Goal: Transaction & Acquisition: Subscribe to service/newsletter

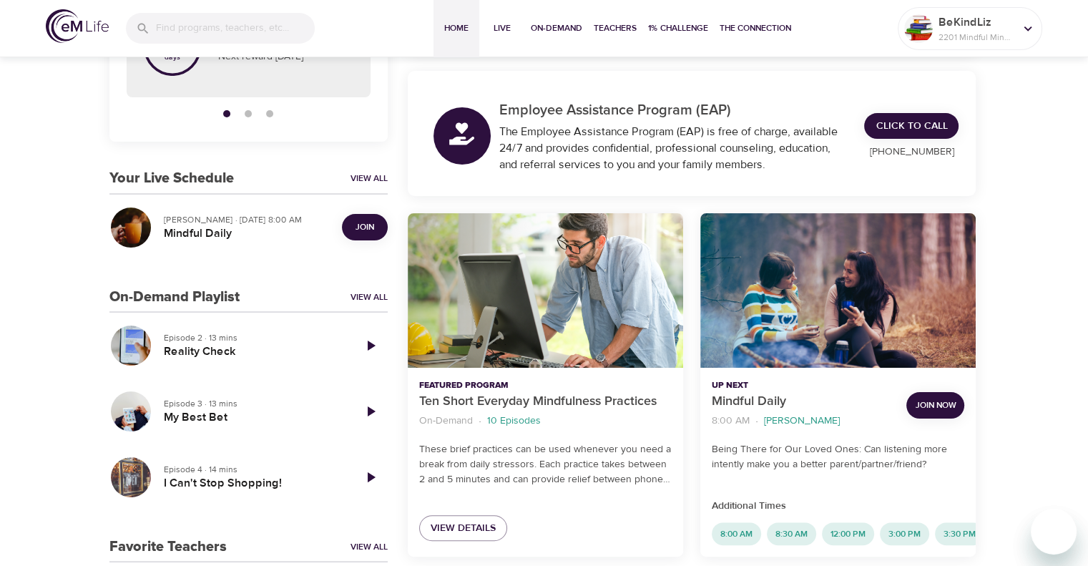
scroll to position [215, 0]
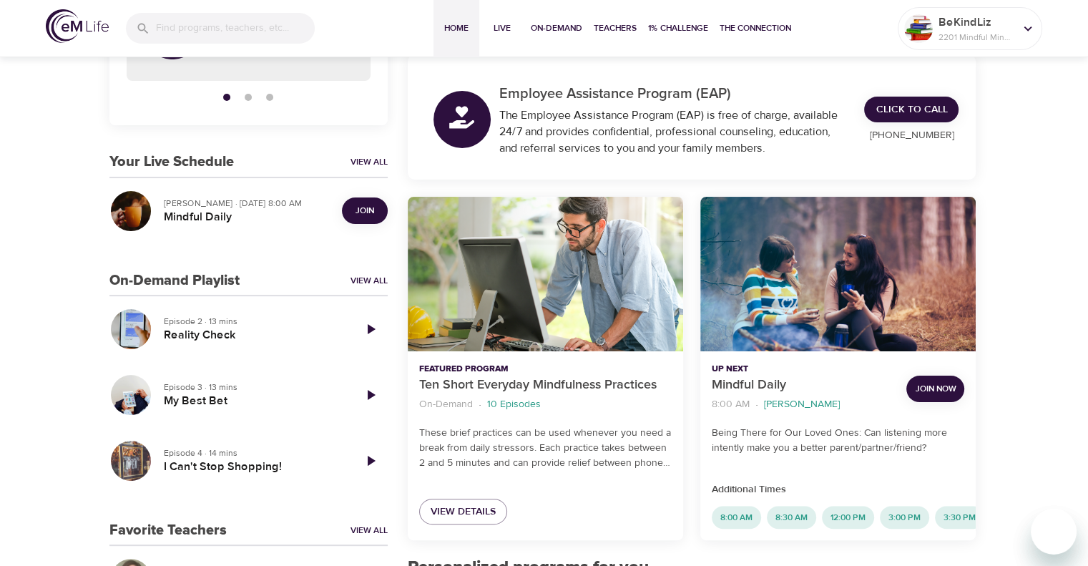
click at [361, 205] on span "Join" at bounding box center [365, 210] width 19 height 15
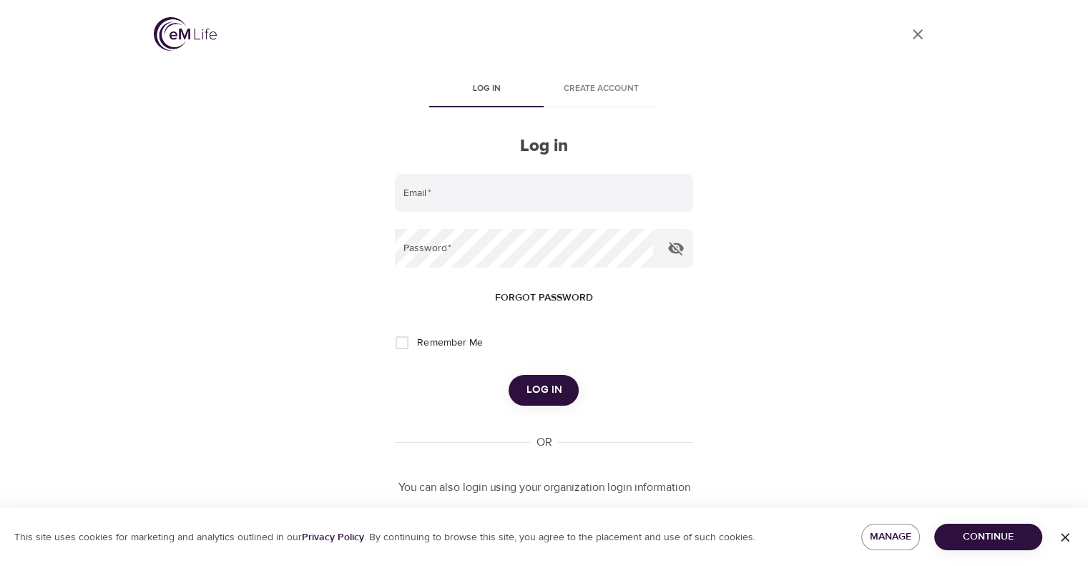
type input "[PERSON_NAME][EMAIL_ADDRESS][PERSON_NAME][DOMAIN_NAME]"
